Goal: Information Seeking & Learning: Find specific fact

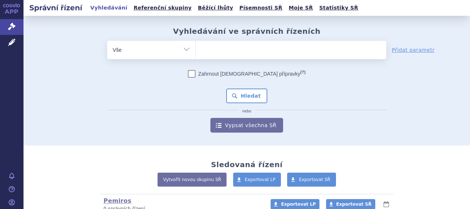
click at [254, 50] on ul at bounding box center [291, 48] width 191 height 15
click at [196, 50] on select at bounding box center [195, 49] width 0 height 18
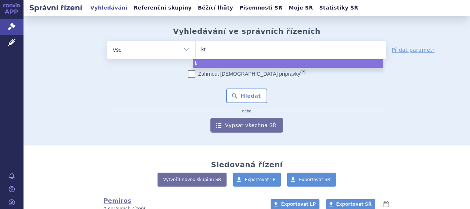
type input "krk"
type input "krka"
select select "krka"
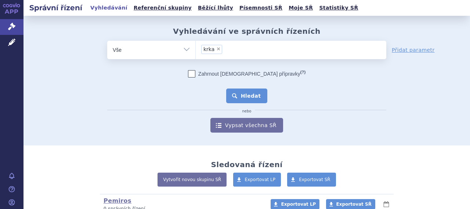
click at [248, 102] on button "Hledat" at bounding box center [247, 96] width 42 height 15
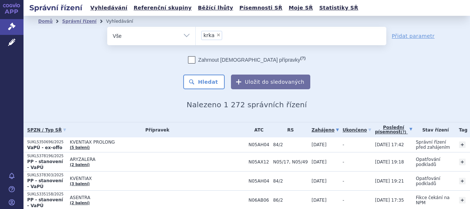
click at [375, 126] on link "Poslední písemnost (?)" at bounding box center [393, 129] width 37 height 15
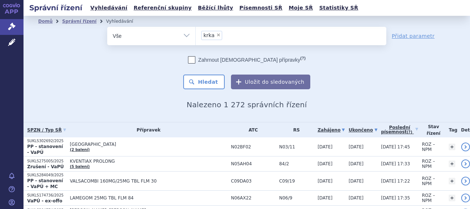
click at [322, 130] on link "Zahájeno" at bounding box center [331, 130] width 27 height 10
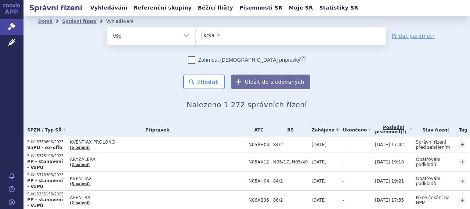
click at [318, 130] on link "Zahájeno" at bounding box center [325, 130] width 27 height 10
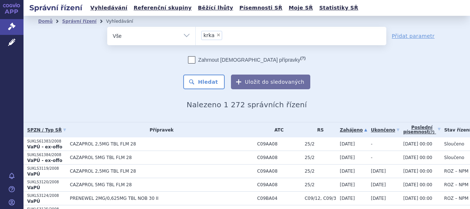
click at [340, 128] on link "Zahájeno" at bounding box center [353, 130] width 27 height 10
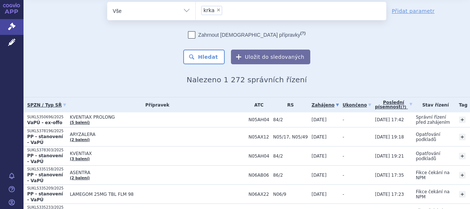
scroll to position [37, 0]
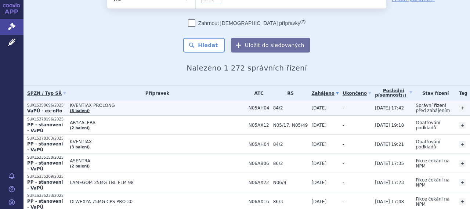
click at [110, 104] on span "KVENTIAX PROLONG" at bounding box center [157, 105] width 175 height 5
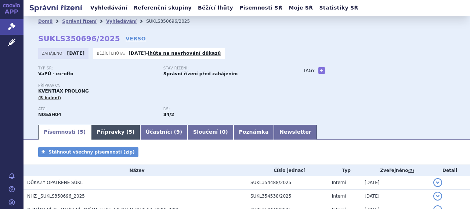
click at [129, 131] on span "5" at bounding box center [131, 132] width 4 height 6
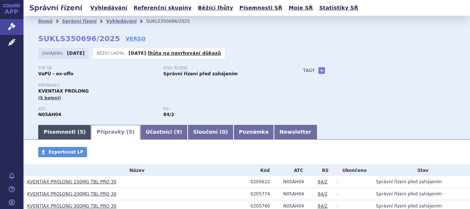
click at [65, 129] on link "Písemnosti ( 5 )" at bounding box center [64, 132] width 53 height 15
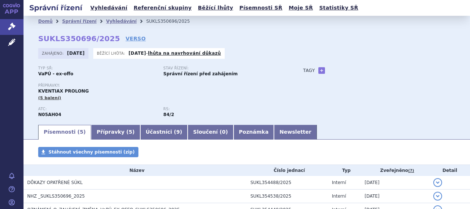
click at [424, 72] on div "Tagy + Přidat" at bounding box center [372, 70] width 167 height 9
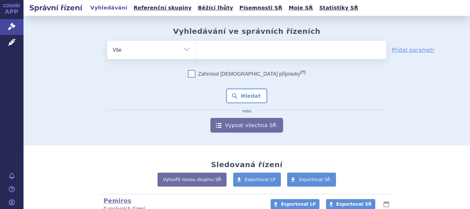
click at [223, 51] on ul at bounding box center [291, 48] width 191 height 15
click at [196, 51] on select at bounding box center [195, 49] width 0 height 18
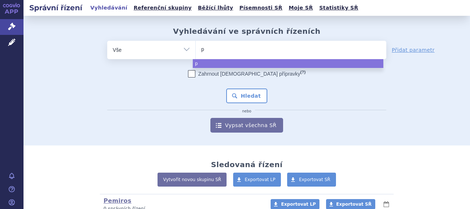
type input "pe"
type input "pemi"
type input "pemiro"
type input "pemiros"
select select "pemiros"
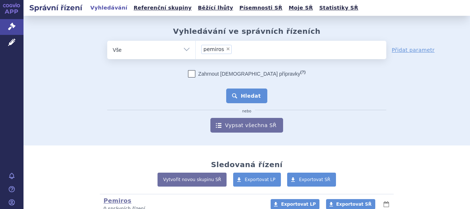
click at [242, 93] on button "Hledat" at bounding box center [247, 96] width 42 height 15
